Goal: Task Accomplishment & Management: Manage account settings

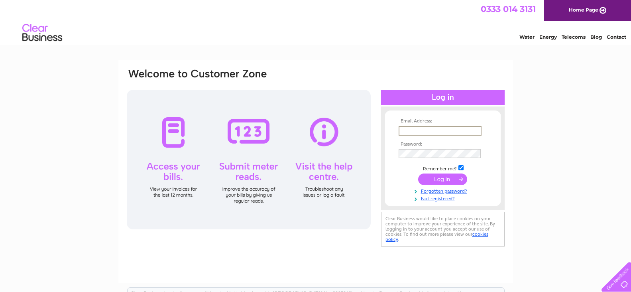
click at [400, 128] on input "text" at bounding box center [440, 131] width 83 height 10
type input "honsec@tmyc.org.uk"
click at [441, 177] on input "submit" at bounding box center [442, 178] width 49 height 11
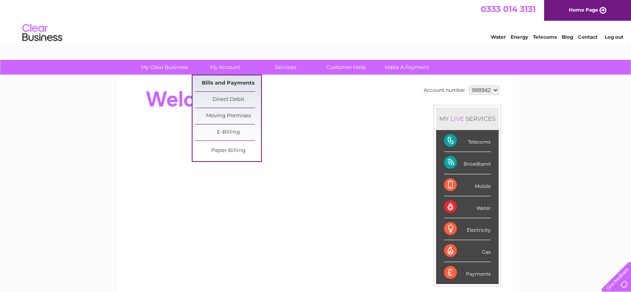
click at [224, 82] on link "Bills and Payments" at bounding box center [228, 83] width 66 height 16
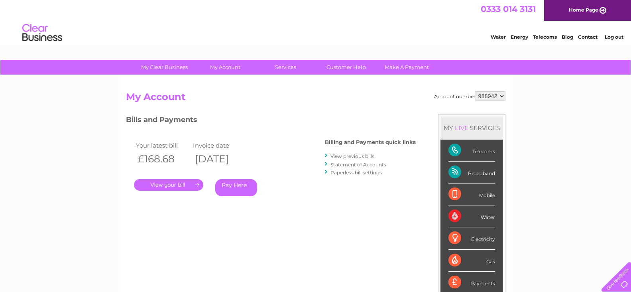
click at [195, 184] on link "." at bounding box center [168, 185] width 69 height 12
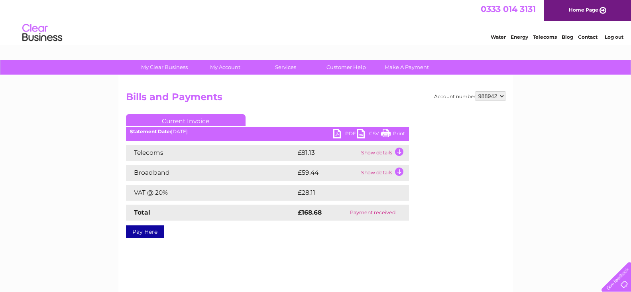
click at [400, 151] on td "Show details" at bounding box center [384, 153] width 50 height 16
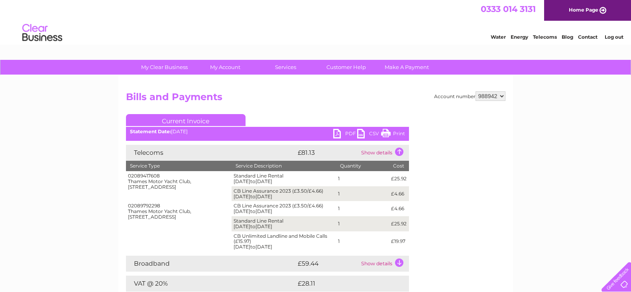
click at [400, 263] on td "Show details" at bounding box center [384, 264] width 50 height 16
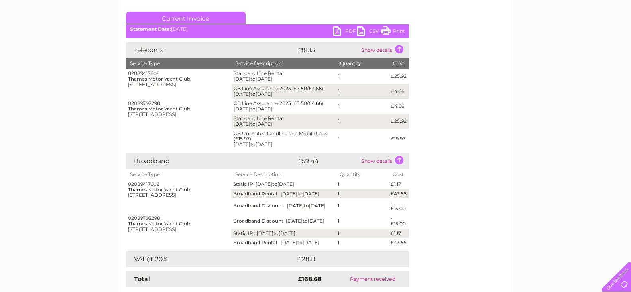
scroll to position [34, 0]
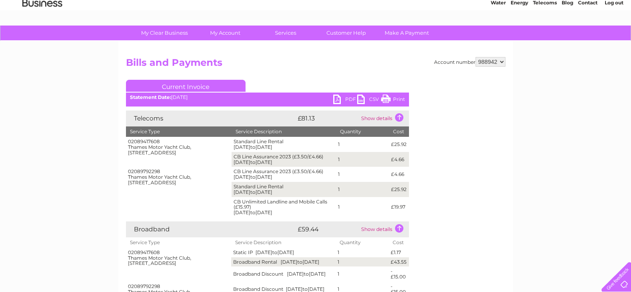
click at [383, 98] on link "Print" at bounding box center [393, 101] width 24 height 12
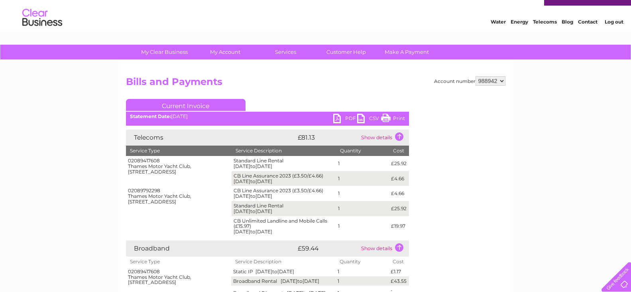
scroll to position [0, 0]
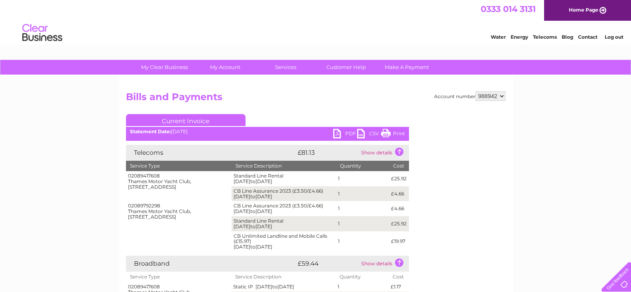
click at [614, 37] on link "Log out" at bounding box center [614, 37] width 19 height 6
